Goal: Book appointment/travel/reservation

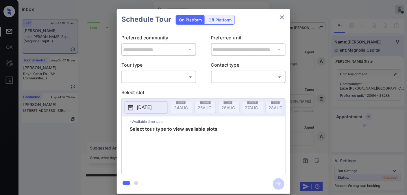
click at [152, 76] on body "Inbox Samantha Soliven Online Set yourself offline Set yourself on break Profil…" at bounding box center [203, 97] width 407 height 195
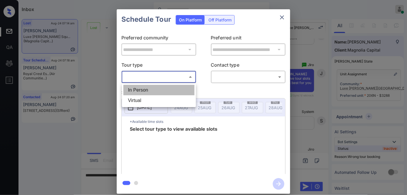
click at [153, 87] on li "In Person" at bounding box center [159, 90] width 71 height 10
type input "********"
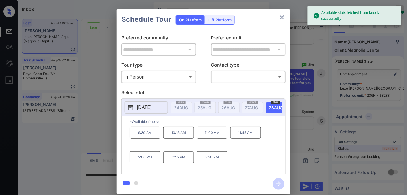
click at [152, 105] on p "2025-08-28" at bounding box center [144, 107] width 15 height 7
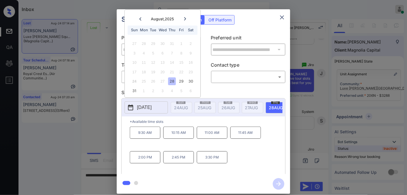
click at [282, 18] on icon "close" at bounding box center [282, 17] width 7 height 7
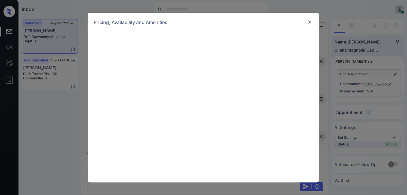
scroll to position [149, 0]
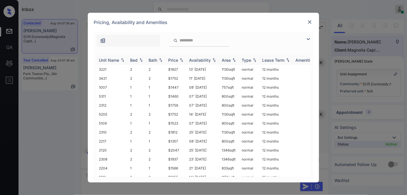
click at [177, 59] on div "Price" at bounding box center [173, 60] width 10 height 5
drag, startPoint x: 180, startPoint y: 69, endPoint x: 161, endPoint y: 67, distance: 18.9
click at [161, 67] on tr "3213 1 1 $1350 08' Oct 25 800 sqft normal 12 months" at bounding box center [248, 69] width 302 height 9
copy tr "$1350"
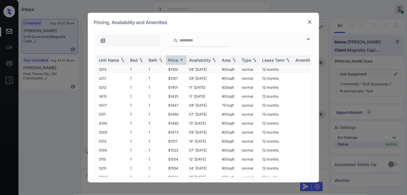
click at [193, 68] on td "08' Oct 25" at bounding box center [203, 69] width 33 height 9
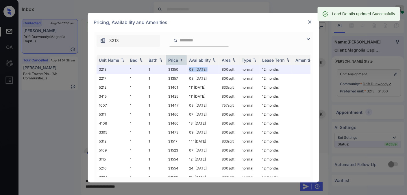
click at [312, 21] on img at bounding box center [310, 22] width 6 height 6
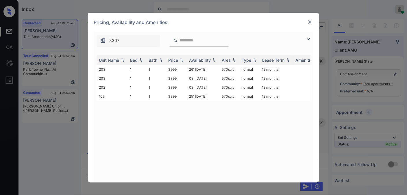
scroll to position [554, 0]
click at [179, 62] on div "Price" at bounding box center [176, 60] width 16 height 5
click at [181, 70] on td "$899" at bounding box center [176, 69] width 21 height 9
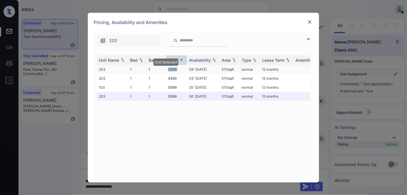
click at [181, 70] on td "$899" at bounding box center [176, 69] width 21 height 9
click at [183, 137] on div "Unit Name Bed Bath Price Availability Area Type Lease Term Amenities 203 1 1 $8…" at bounding box center [204, 115] width 214 height 121
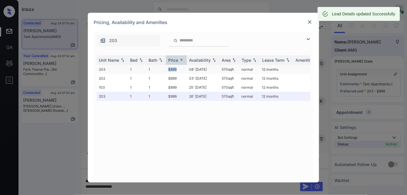
drag, startPoint x: 184, startPoint y: 68, endPoint x: 163, endPoint y: 65, distance: 21.0
click at [161, 65] on tr "203 1 1 $899 08' Aug 25 570 sqft normal 12 months" at bounding box center [248, 69] width 302 height 9
copy tr "$899"
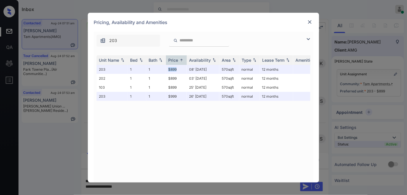
click at [311, 22] on img at bounding box center [310, 22] width 6 height 6
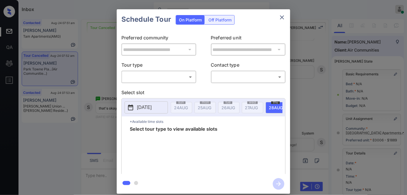
scroll to position [94, 0]
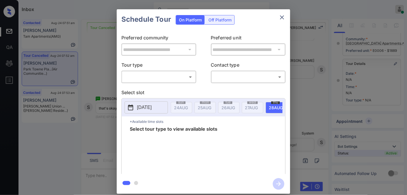
click at [178, 76] on body "Inbox Samantha Soliven Online Set yourself offline Set yourself on break Profil…" at bounding box center [203, 97] width 407 height 195
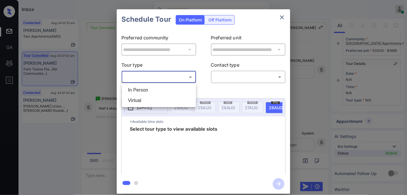
click at [168, 88] on li "In Person" at bounding box center [159, 90] width 71 height 10
type input "********"
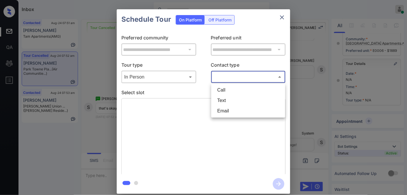
click at [223, 76] on body "Inbox Samantha Soliven Online Set yourself offline Set yourself on break Profil…" at bounding box center [203, 97] width 407 height 195
click at [224, 98] on li "Text" at bounding box center [248, 100] width 71 height 10
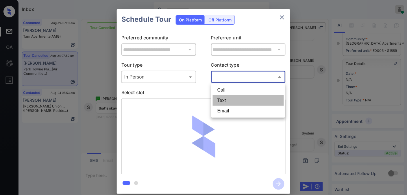
type input "****"
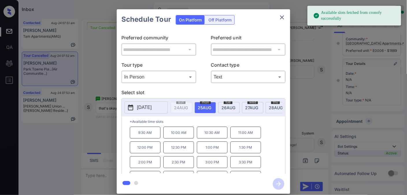
click at [145, 108] on p "2025-08-25" at bounding box center [144, 107] width 15 height 7
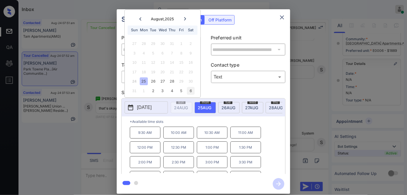
click at [190, 89] on div "6" at bounding box center [191, 91] width 8 height 8
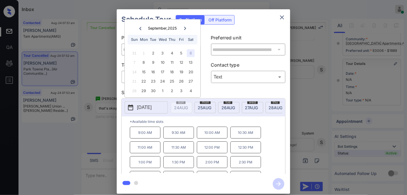
click at [177, 152] on p "11:30 AM" at bounding box center [178, 147] width 31 height 12
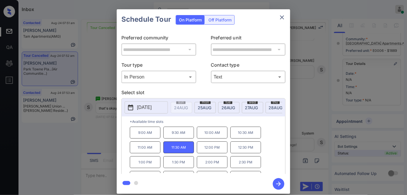
click at [282, 184] on icon "button" at bounding box center [279, 184] width 12 height 12
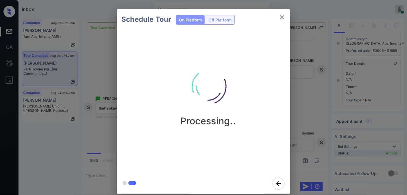
click at [209, 80] on img at bounding box center [208, 86] width 58 height 58
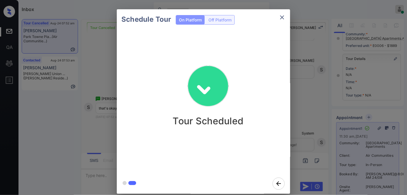
click at [284, 17] on icon "close" at bounding box center [282, 17] width 7 height 7
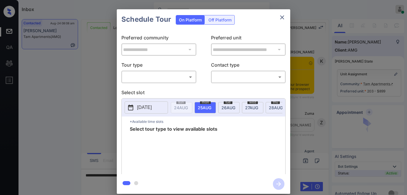
click at [153, 69] on p "Tour type" at bounding box center [158, 65] width 75 height 9
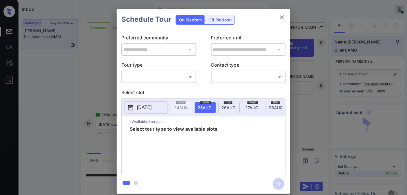
click at [153, 80] on body "Inbox [PERSON_NAME] Online Set yourself offline Set yourself on break Profile S…" at bounding box center [203, 97] width 407 height 195
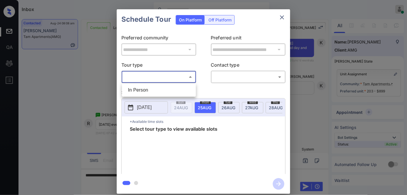
click at [147, 94] on li "In Person" at bounding box center [159, 90] width 71 height 10
type input "********"
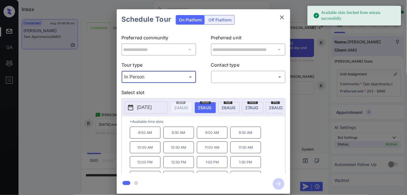
click at [152, 108] on p "[DATE]" at bounding box center [144, 107] width 15 height 7
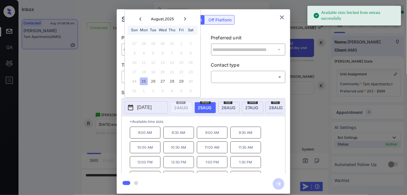
scroll to position [25, 0]
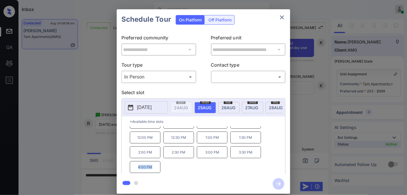
drag, startPoint x: 156, startPoint y: 169, endPoint x: 132, endPoint y: 169, distance: 24.6
click at [132, 169] on p "4:00 PM" at bounding box center [145, 167] width 31 height 12
copy p "4:00 PM"
click at [285, 16] on icon "close" at bounding box center [282, 17] width 7 height 7
